Goal: Find specific page/section: Find specific page/section

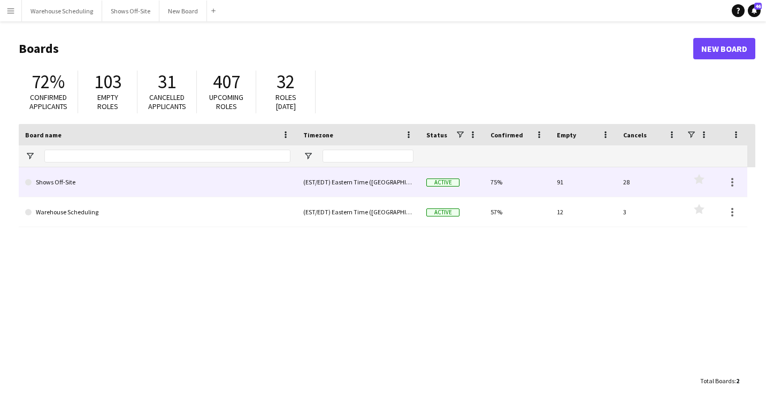
click at [240, 174] on link "Shows Off-Site" at bounding box center [157, 182] width 265 height 30
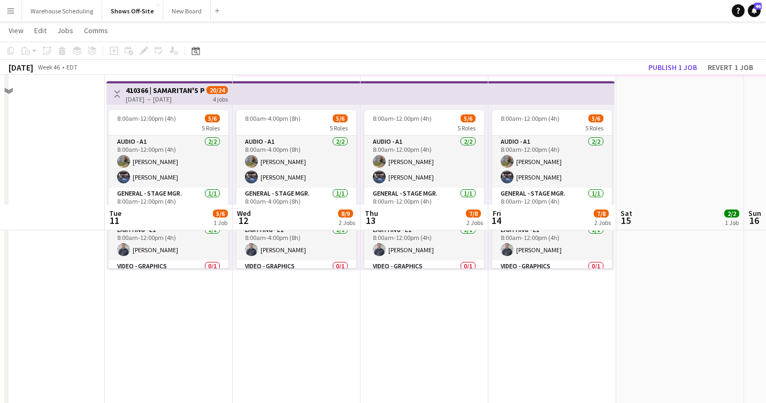
scroll to position [191, 0]
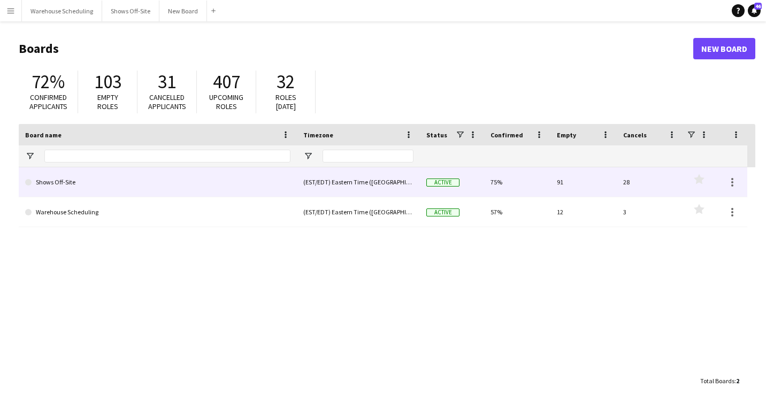
click at [62, 182] on link "Shows Off-Site" at bounding box center [157, 182] width 265 height 30
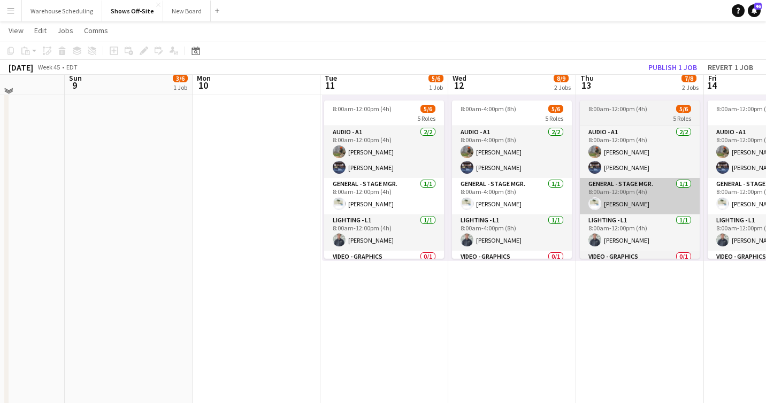
scroll to position [253, 0]
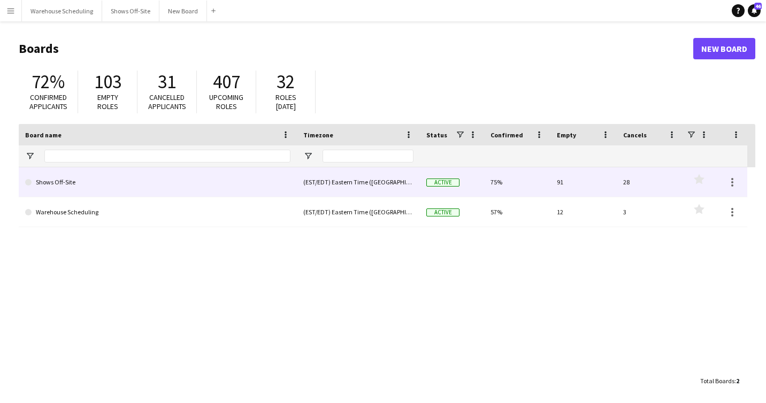
click at [74, 184] on link "Shows Off-Site" at bounding box center [157, 182] width 265 height 30
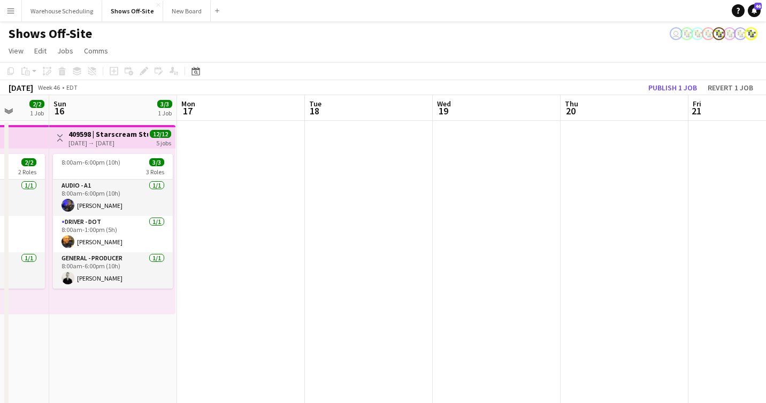
scroll to position [0, 279]
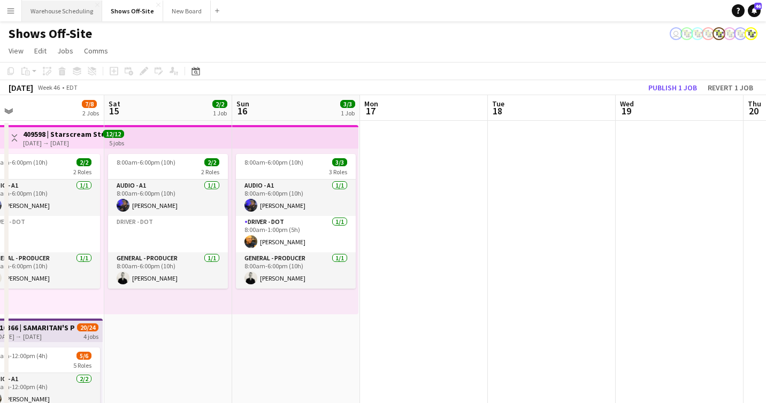
click at [78, 11] on button "Warehouse Scheduling Close" at bounding box center [62, 11] width 80 height 21
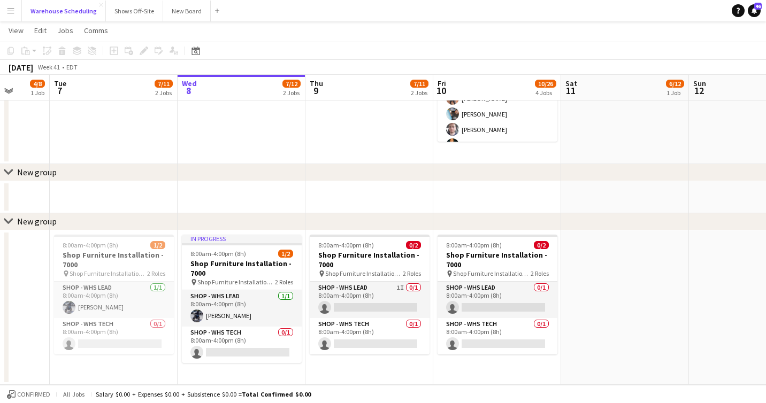
scroll to position [0, 354]
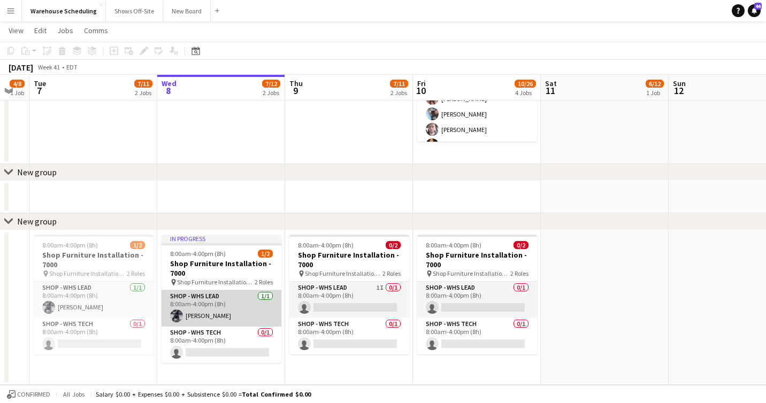
click at [175, 315] on app-user-avatar at bounding box center [176, 316] width 13 height 13
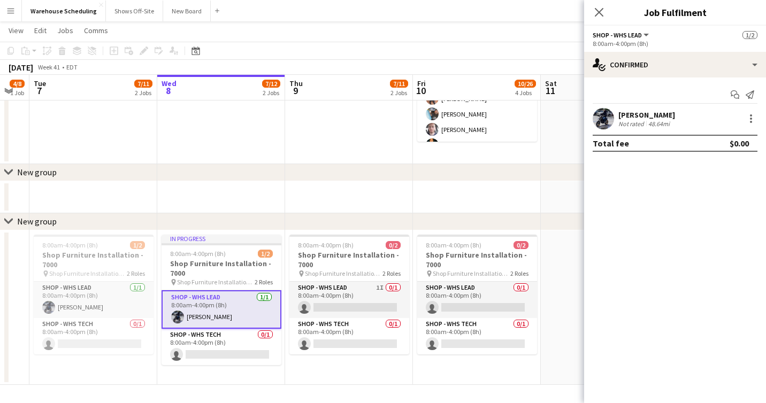
click at [605, 119] on app-user-avatar at bounding box center [602, 118] width 21 height 21
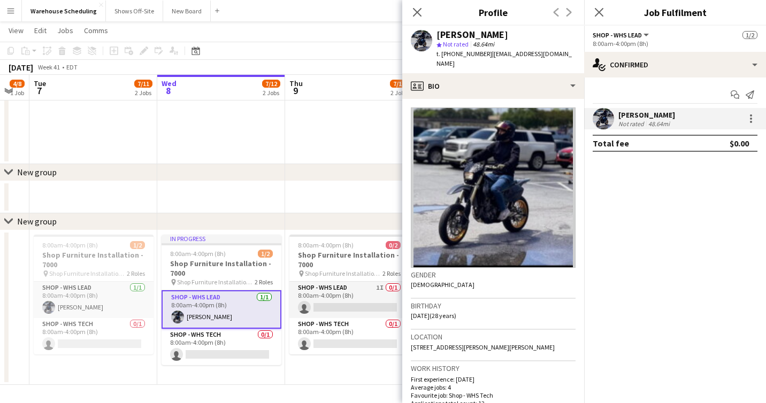
scroll to position [42, 0]
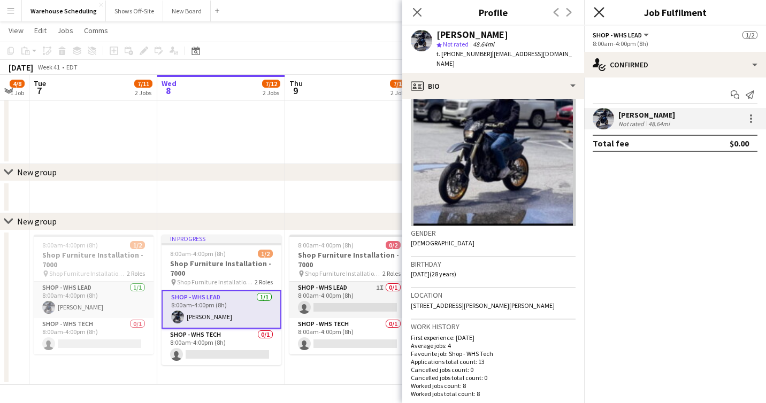
click at [597, 16] on icon "Close pop-in" at bounding box center [599, 12] width 10 height 10
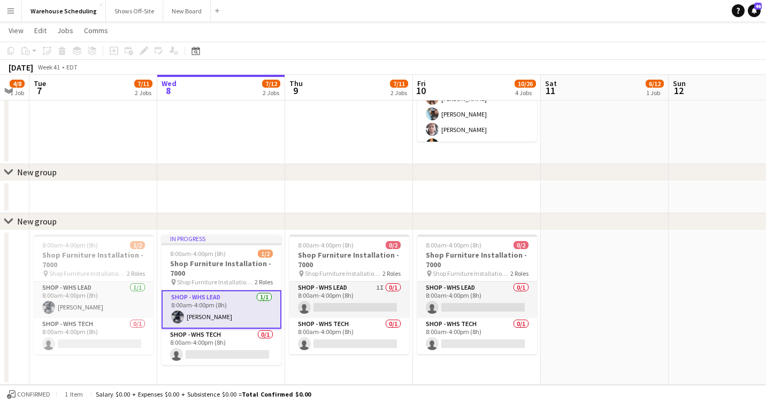
click at [266, 225] on div "chevron-right New group" at bounding box center [383, 221] width 766 height 17
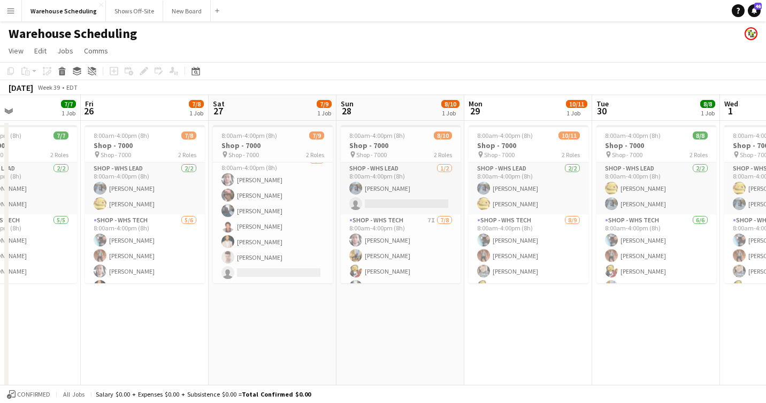
scroll to position [0, 334]
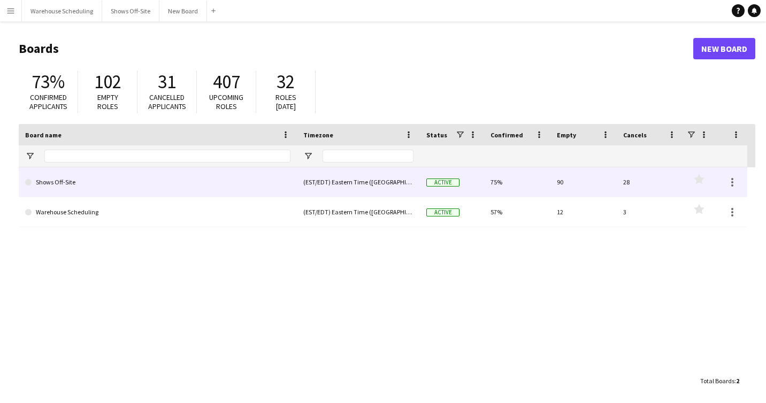
click at [96, 180] on link "Shows Off-Site" at bounding box center [157, 182] width 265 height 30
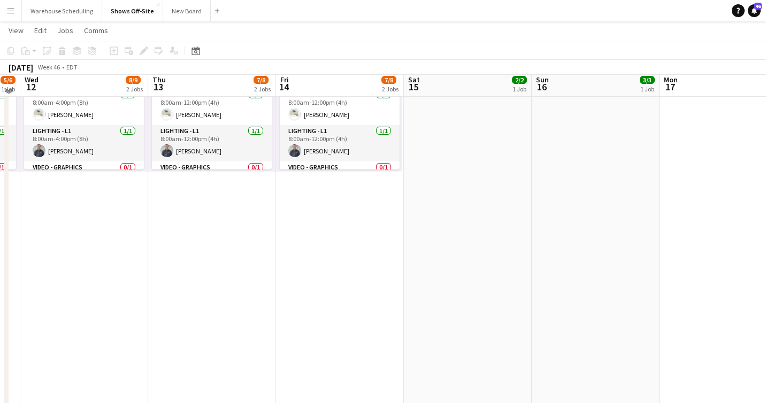
scroll to position [332, 0]
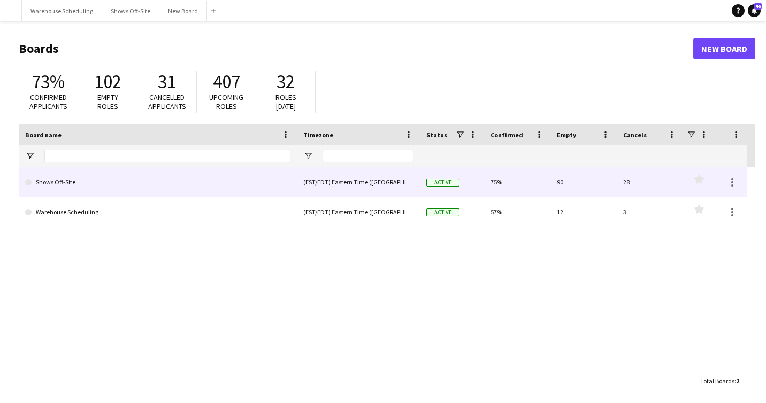
click at [52, 180] on link "Shows Off-Site" at bounding box center [157, 182] width 265 height 30
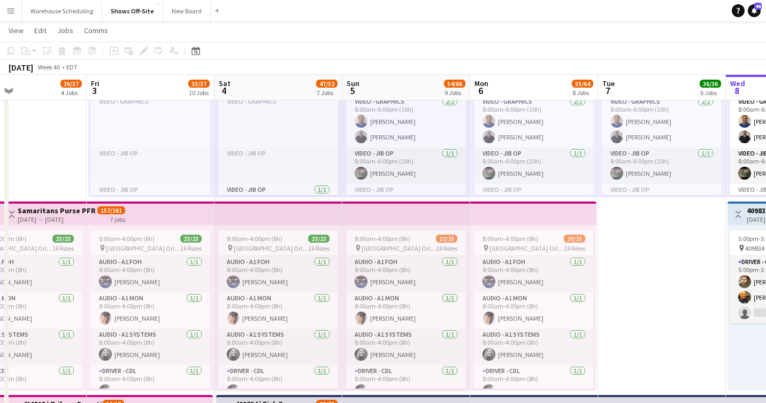
scroll to position [333, 0]
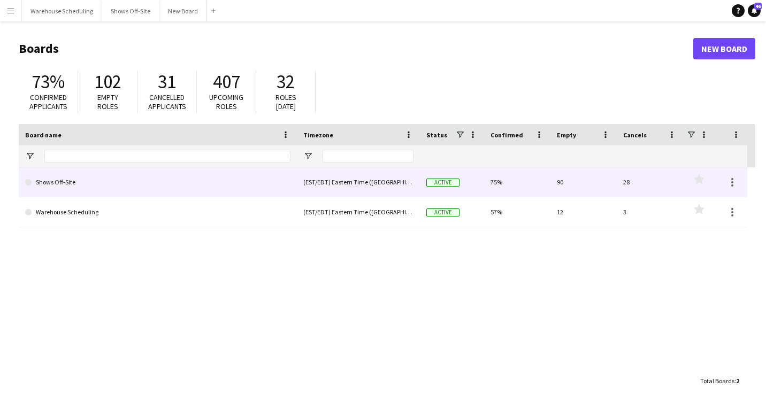
click at [75, 182] on link "Shows Off-Site" at bounding box center [157, 182] width 265 height 30
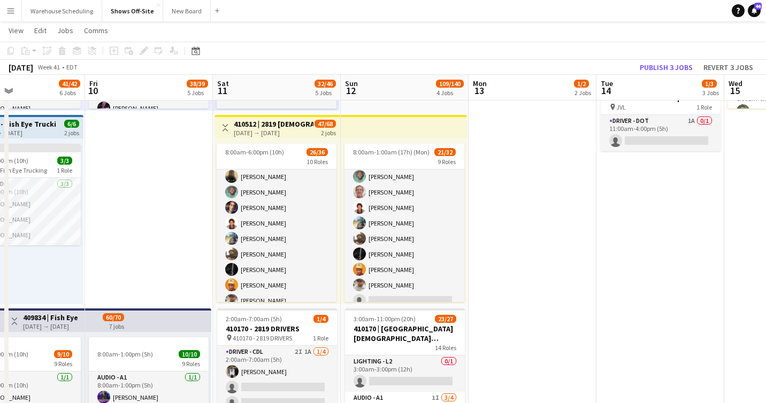
scroll to position [312, 0]
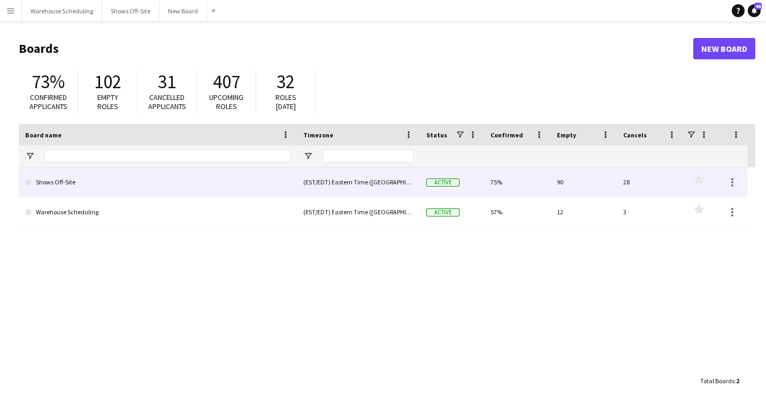
click at [123, 174] on link "Shows Off-Site" at bounding box center [157, 182] width 265 height 30
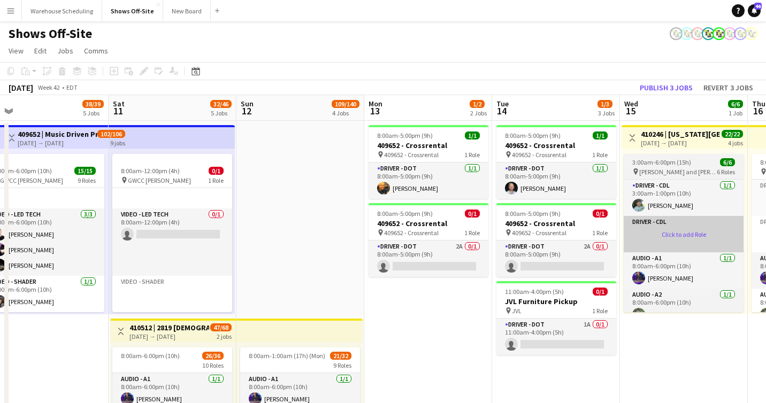
scroll to position [333, 0]
